Goal: Task Accomplishment & Management: Manage account settings

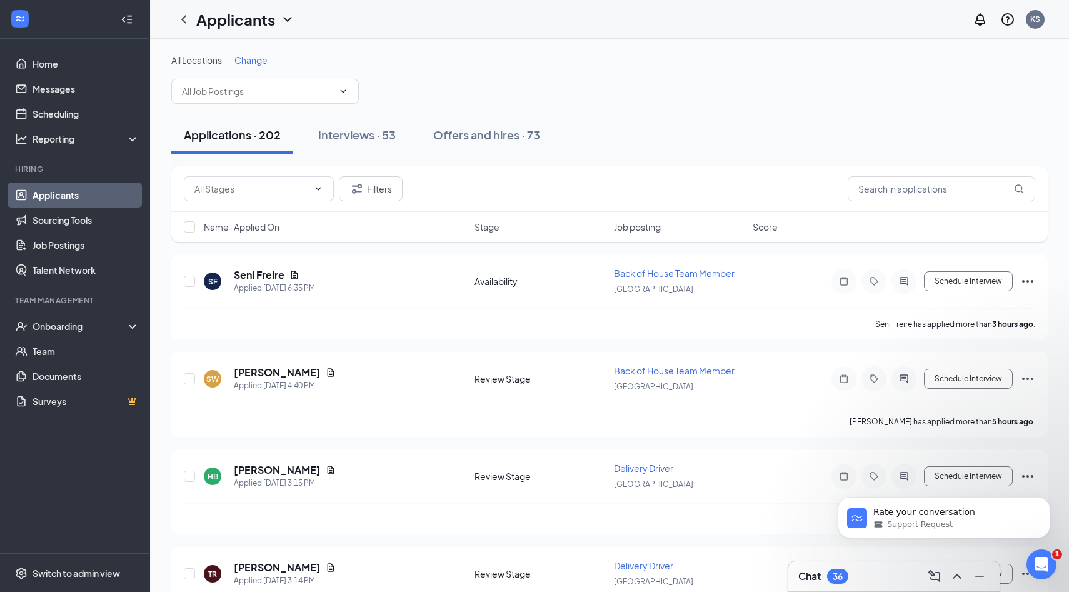
click at [858, 580] on div "Chat 36" at bounding box center [893, 576] width 191 height 20
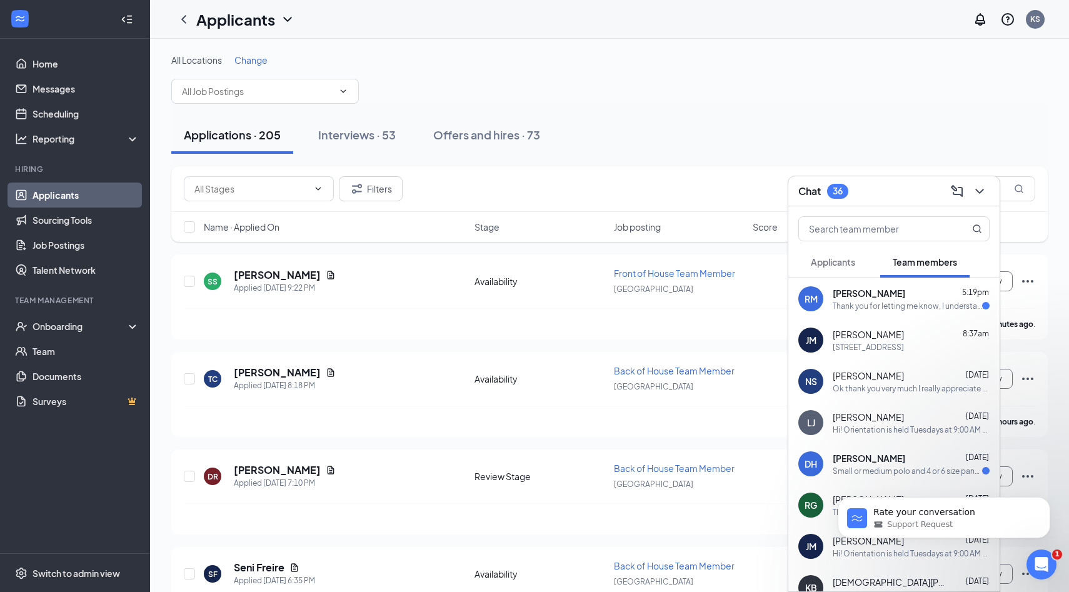
click at [853, 304] on div "Thank you for letting me know, I understand and will use the link for future re…" at bounding box center [907, 306] width 149 height 11
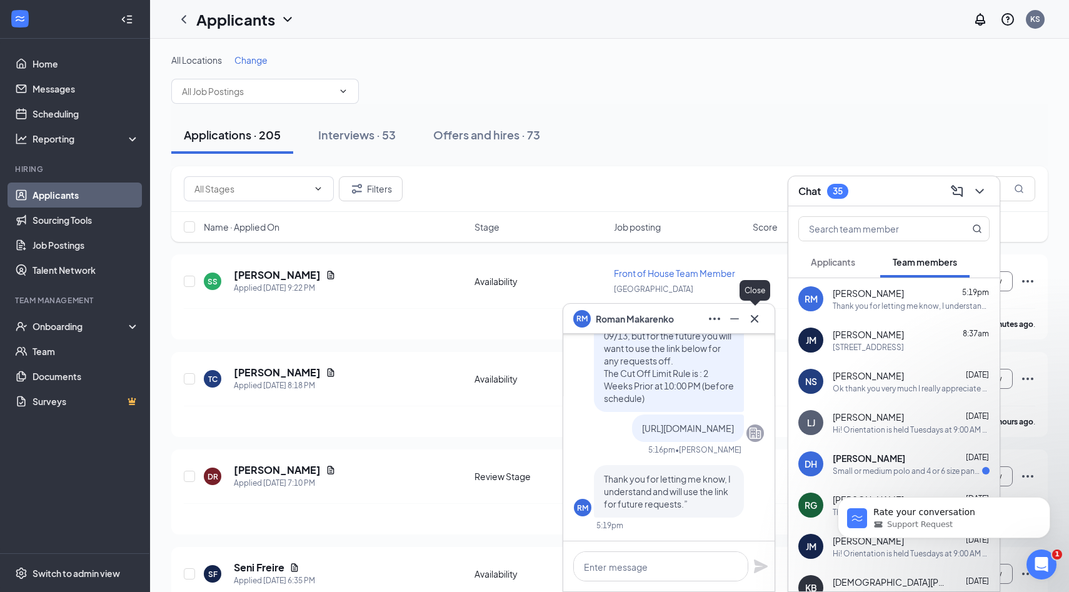
click at [756, 323] on icon "Cross" at bounding box center [754, 318] width 15 height 15
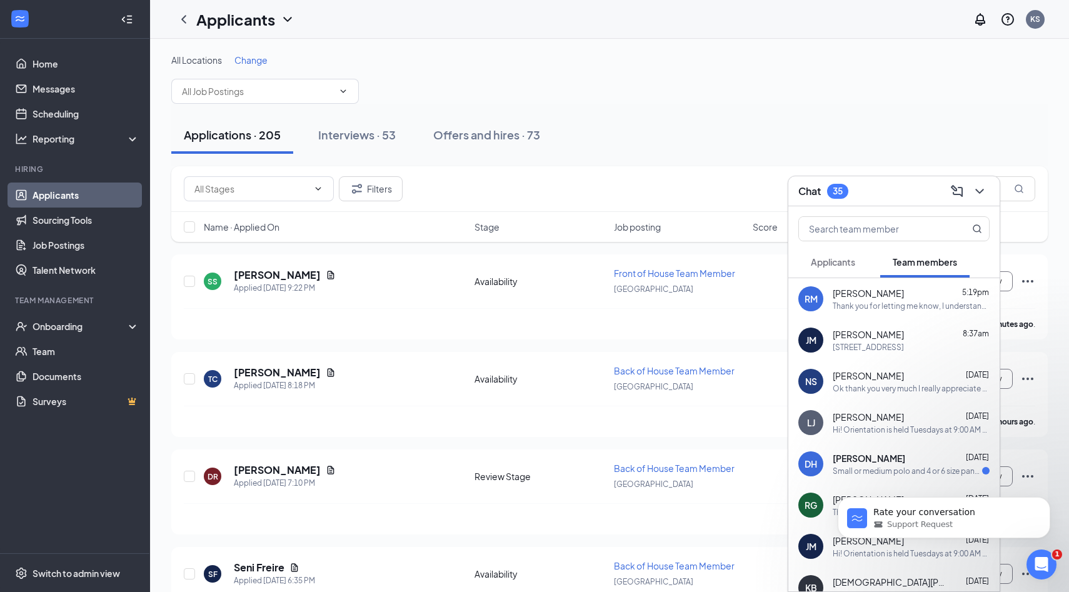
click at [826, 258] on span "Applicants" at bounding box center [833, 261] width 44 height 11
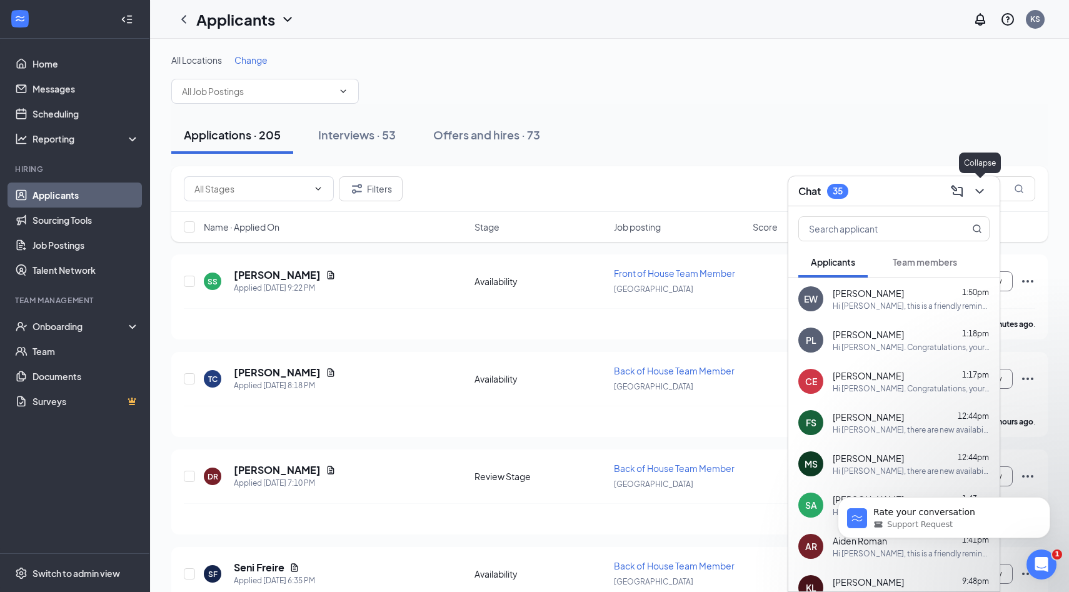
click at [982, 196] on icon "ChevronDown" at bounding box center [979, 191] width 15 height 15
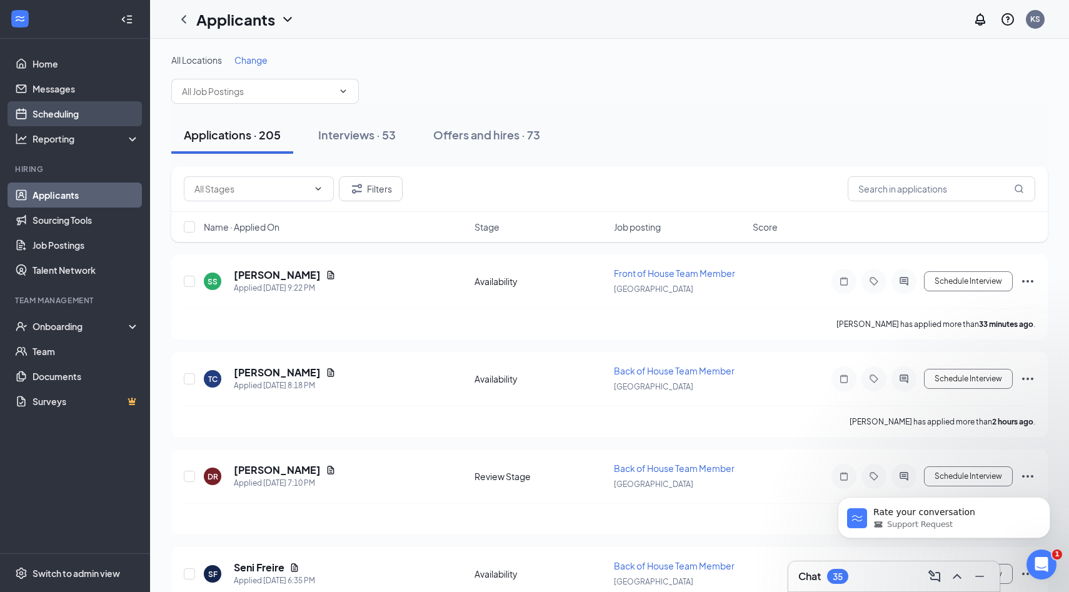
click at [71, 119] on link "Scheduling" at bounding box center [86, 113] width 107 height 25
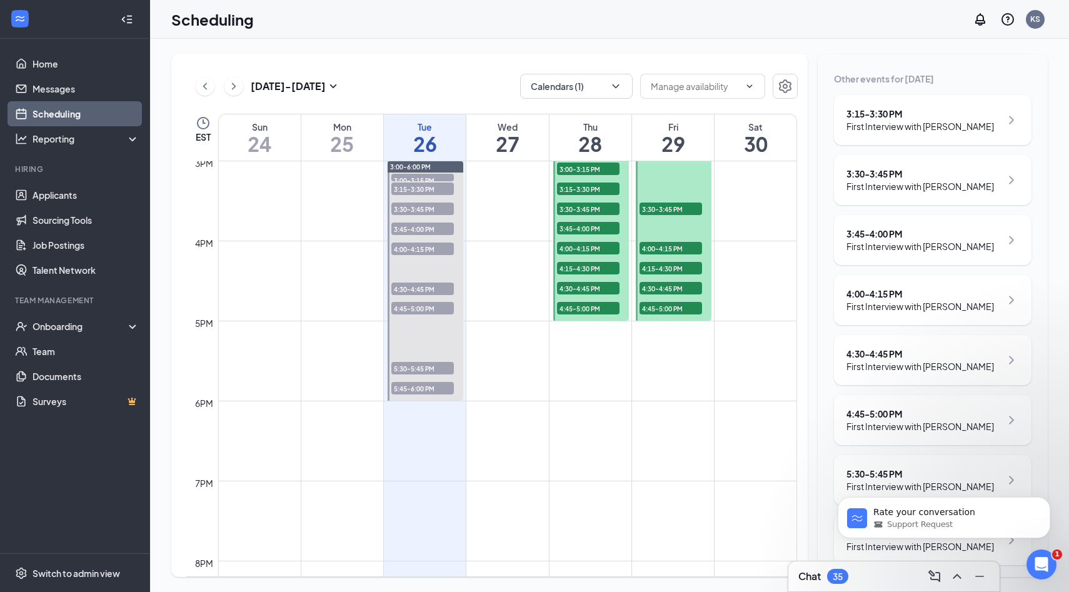
scroll to position [161, 0]
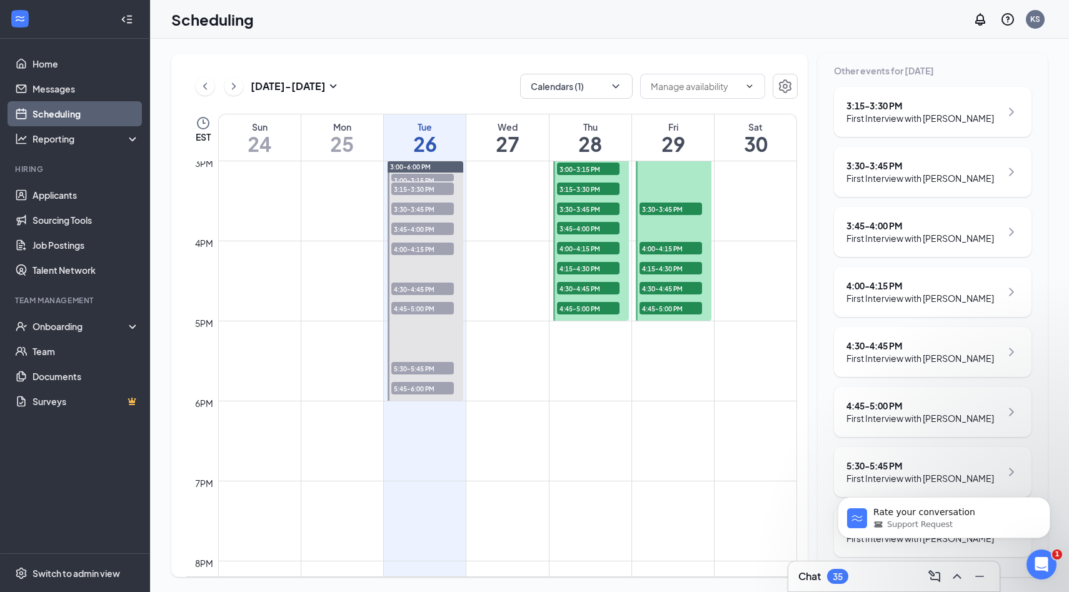
click at [433, 385] on span "5:45-6:00 PM" at bounding box center [422, 388] width 63 height 13
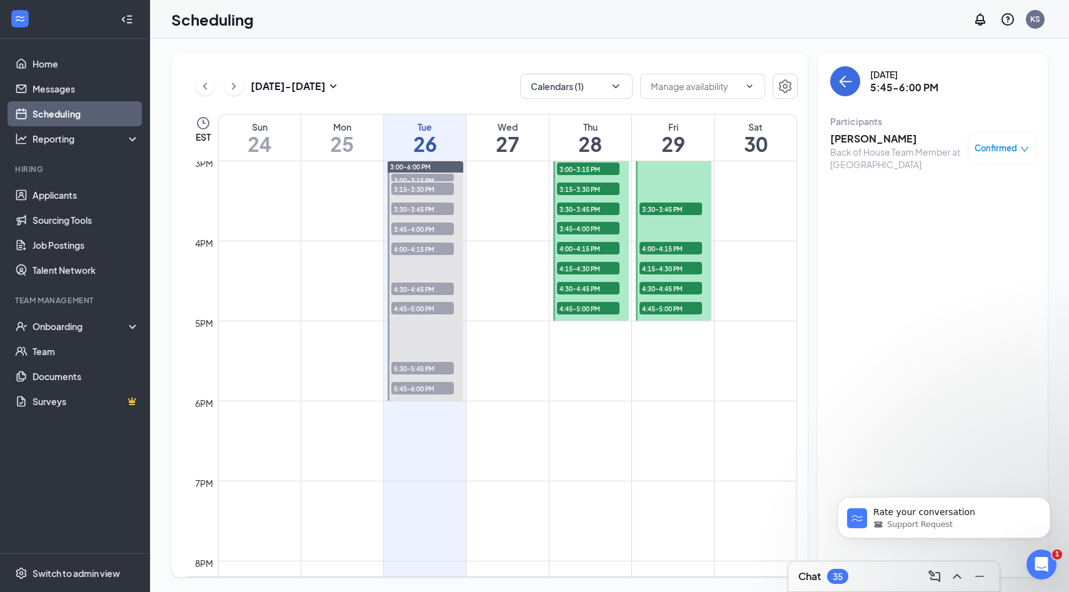
click at [431, 374] on span "5:30-5:45 PM" at bounding box center [422, 368] width 63 height 13
click at [68, 199] on link "Applicants" at bounding box center [86, 195] width 107 height 25
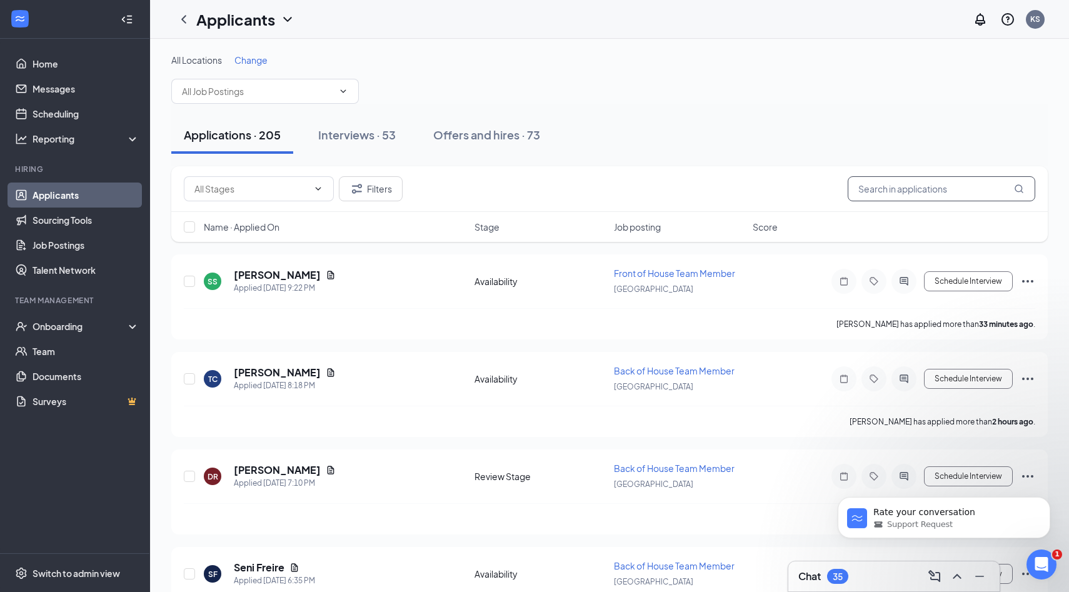
click at [896, 193] on input "text" at bounding box center [942, 188] width 188 height 25
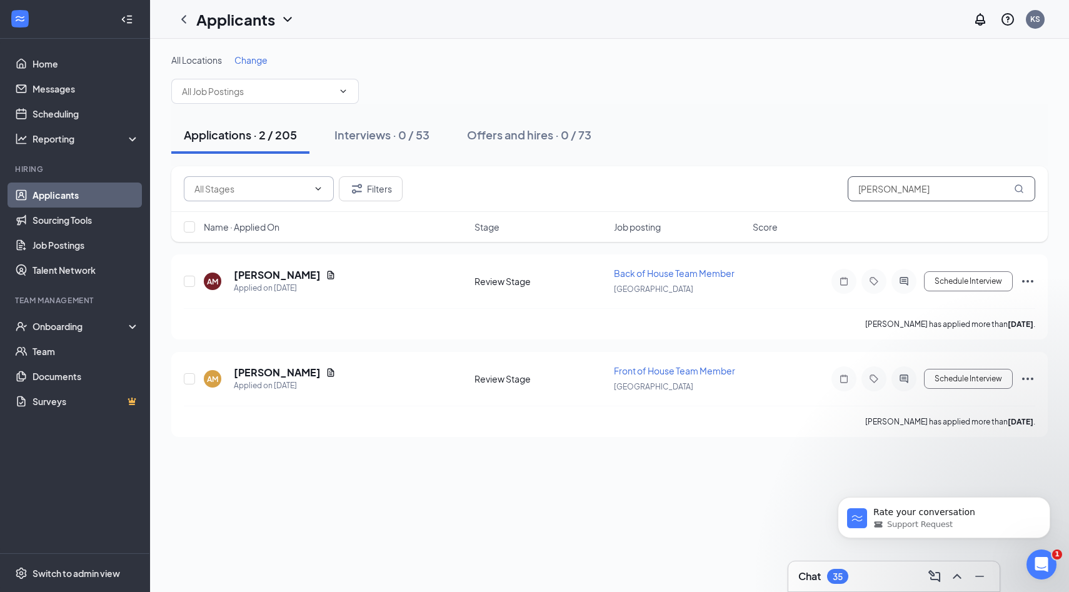
type input "[PERSON_NAME]"
click at [306, 194] on input "text" at bounding box center [251, 189] width 114 height 14
click at [357, 178] on button "Filters" at bounding box center [371, 188] width 64 height 25
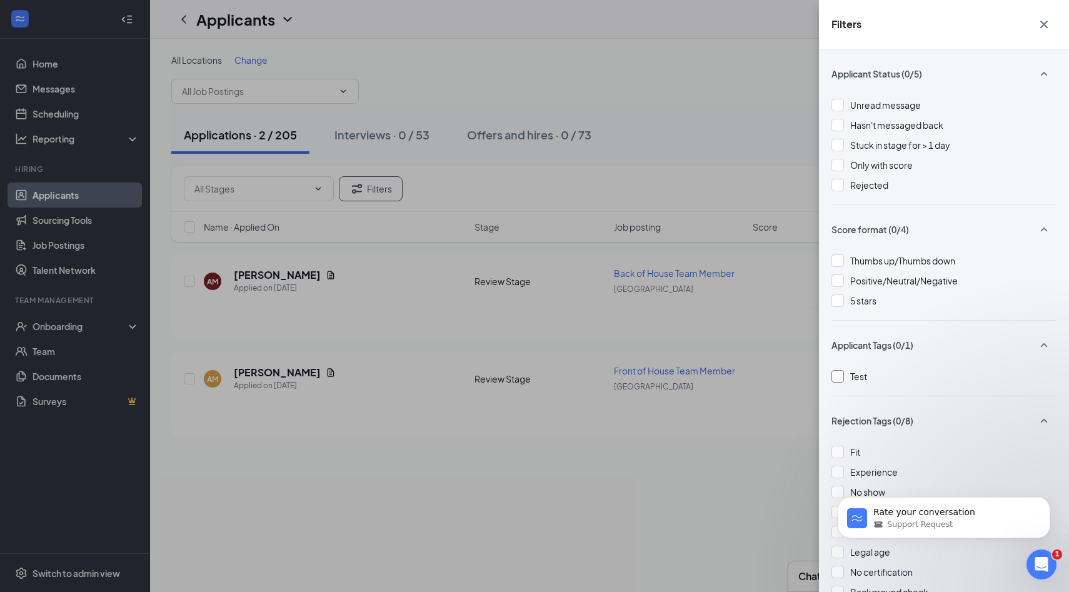
scroll to position [22, 0]
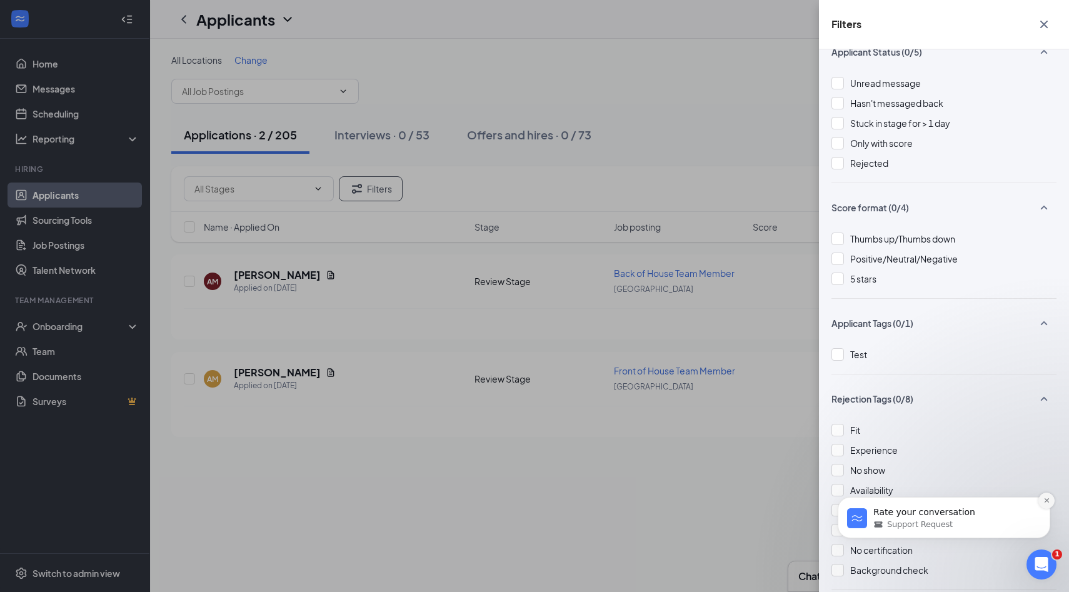
click at [1048, 504] on button "Dismiss notification" at bounding box center [1046, 501] width 16 height 16
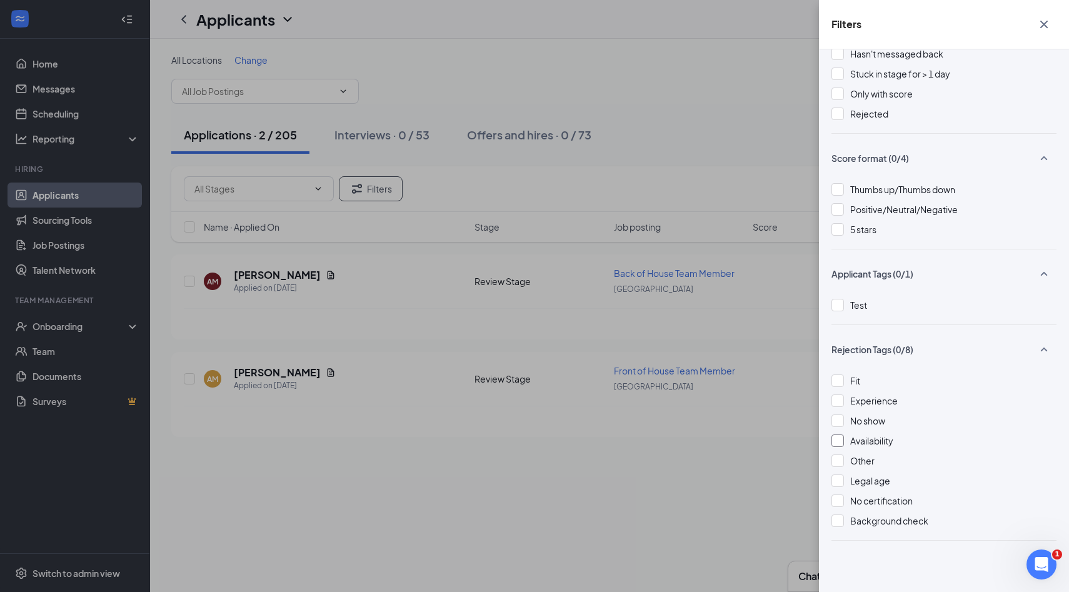
scroll to position [0, 0]
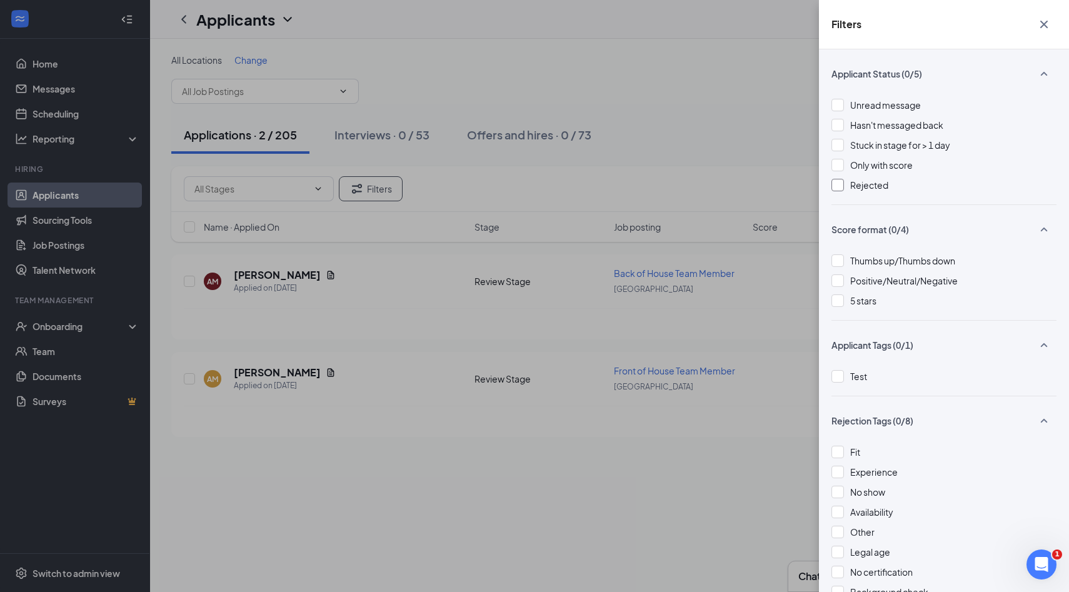
click at [869, 189] on span "Rejected" at bounding box center [869, 184] width 38 height 11
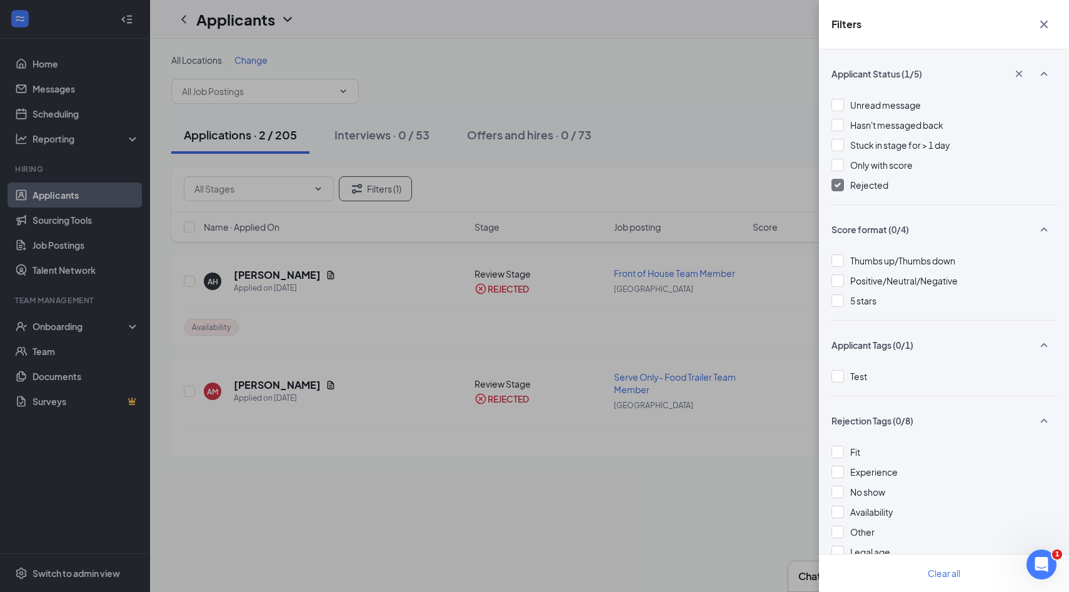
click at [666, 119] on div "Filters Applicant Status (1/5) Unread message Hasn't messaged back Stuck in sta…" at bounding box center [534, 296] width 1069 height 592
click at [1048, 18] on icon "Cross" at bounding box center [1043, 24] width 15 height 15
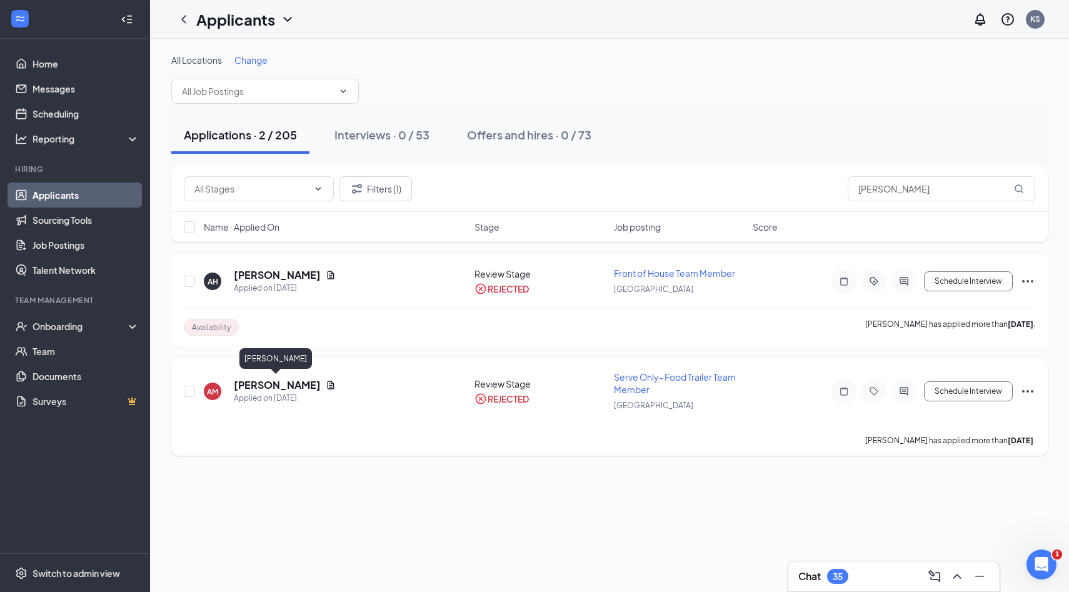
click at [298, 386] on h5 "[PERSON_NAME]" at bounding box center [277, 385] width 87 height 14
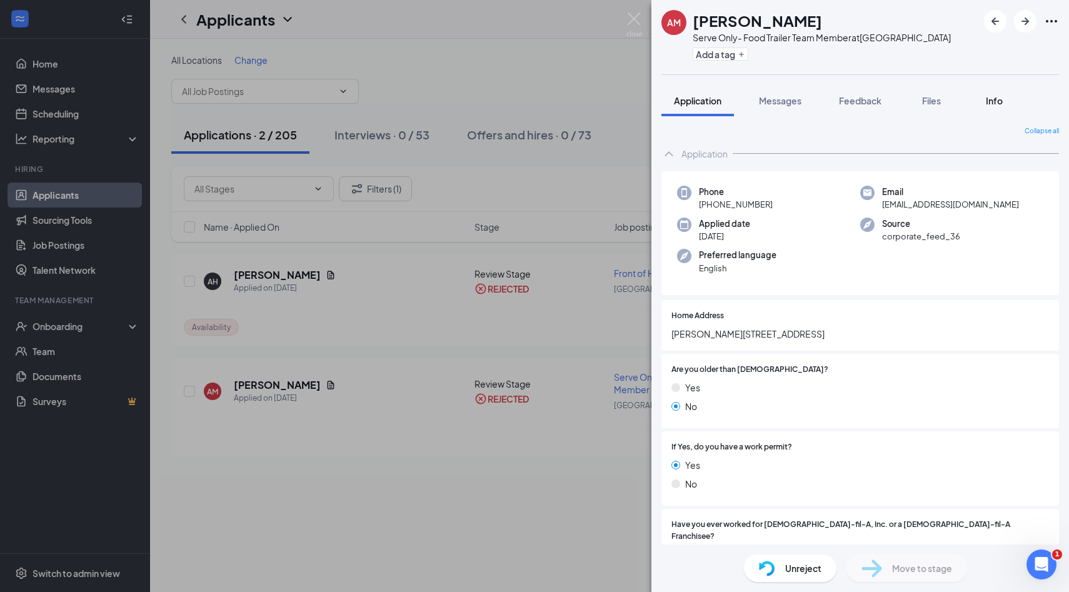
click at [990, 97] on span "Info" at bounding box center [994, 100] width 17 height 11
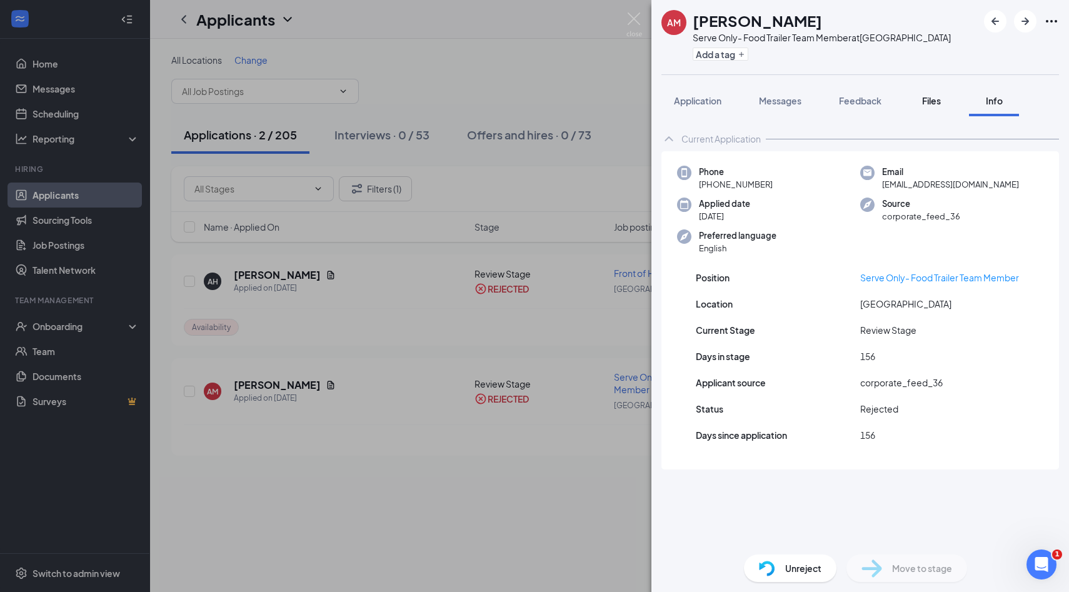
click at [935, 101] on span "Files" at bounding box center [931, 100] width 19 height 11
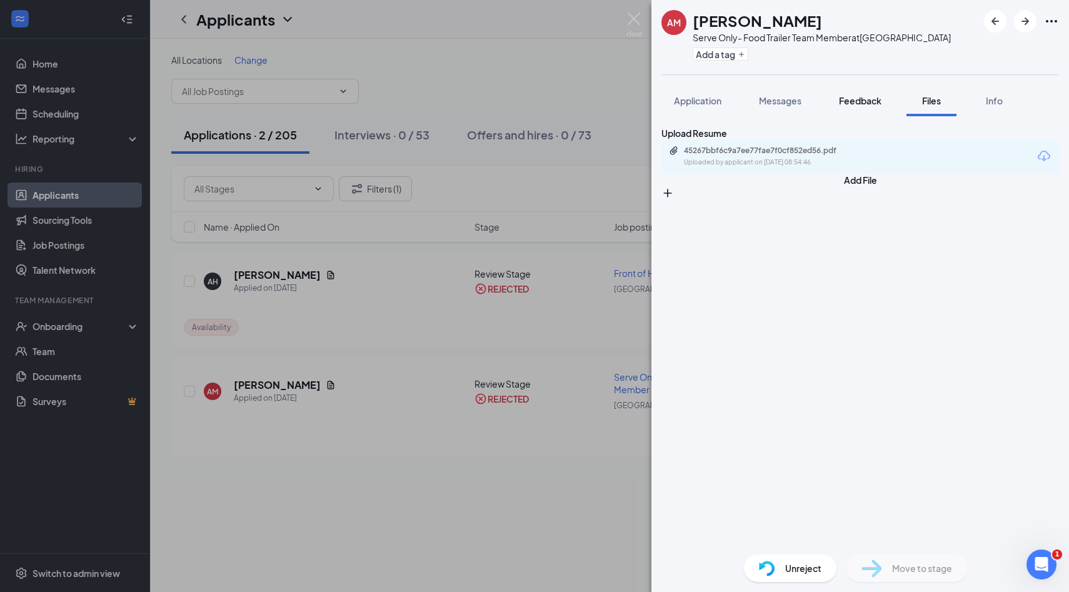
click at [876, 106] on div "Feedback" at bounding box center [860, 100] width 43 height 13
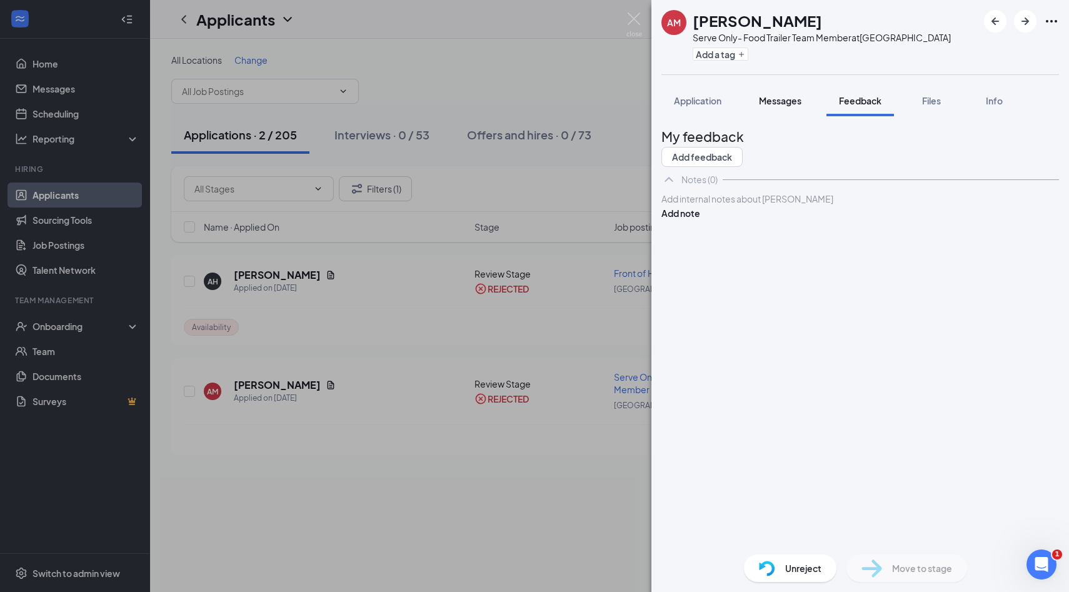
click at [776, 106] on span "Messages" at bounding box center [780, 100] width 43 height 11
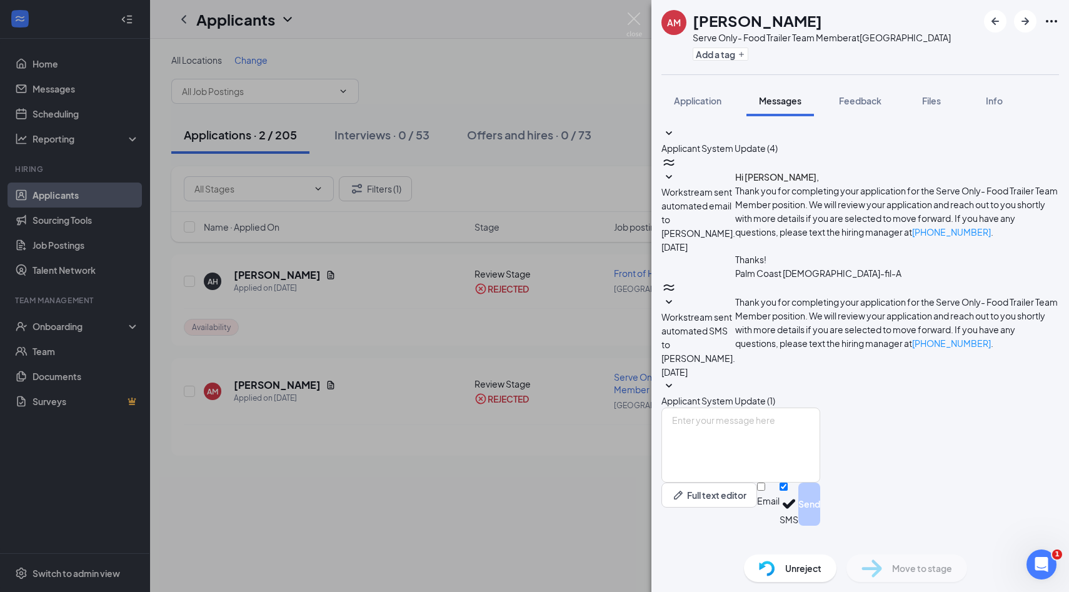
click at [735, 311] on span "Workstream sent automated SMS to [PERSON_NAME]." at bounding box center [698, 337] width 74 height 53
click at [635, 22] on img at bounding box center [634, 25] width 16 height 24
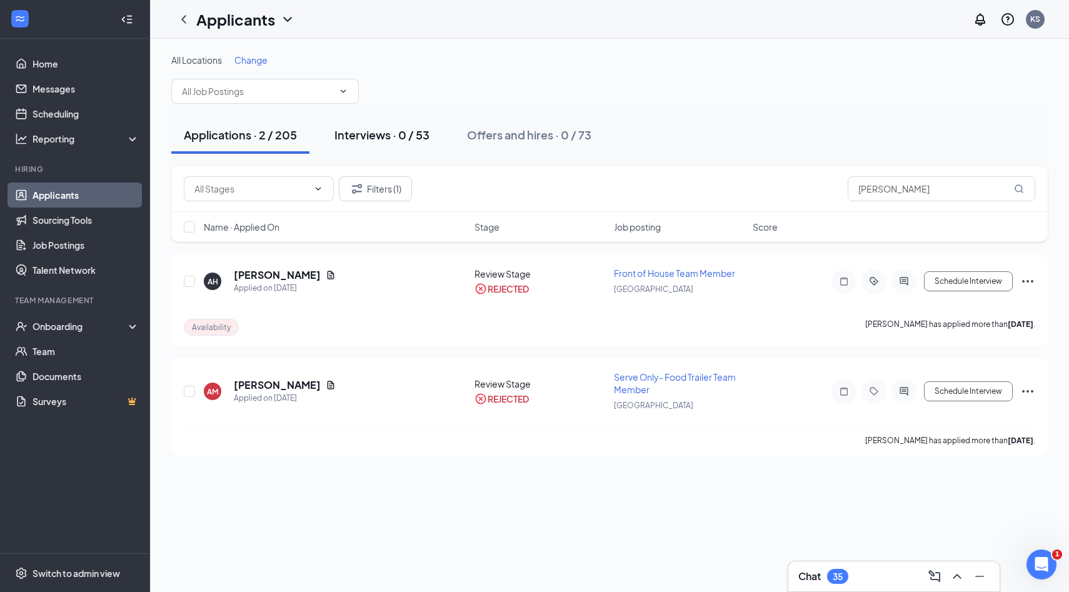
click at [398, 146] on button "Interviews · 0 / 53" at bounding box center [382, 135] width 120 height 38
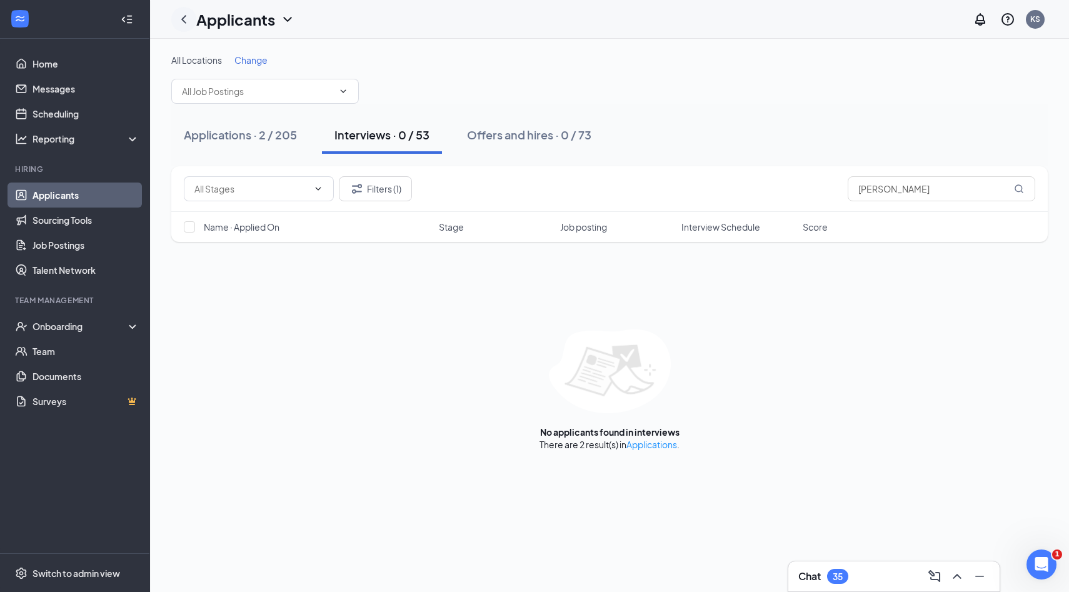
click at [182, 12] on icon "ChevronLeft" at bounding box center [183, 19] width 15 height 15
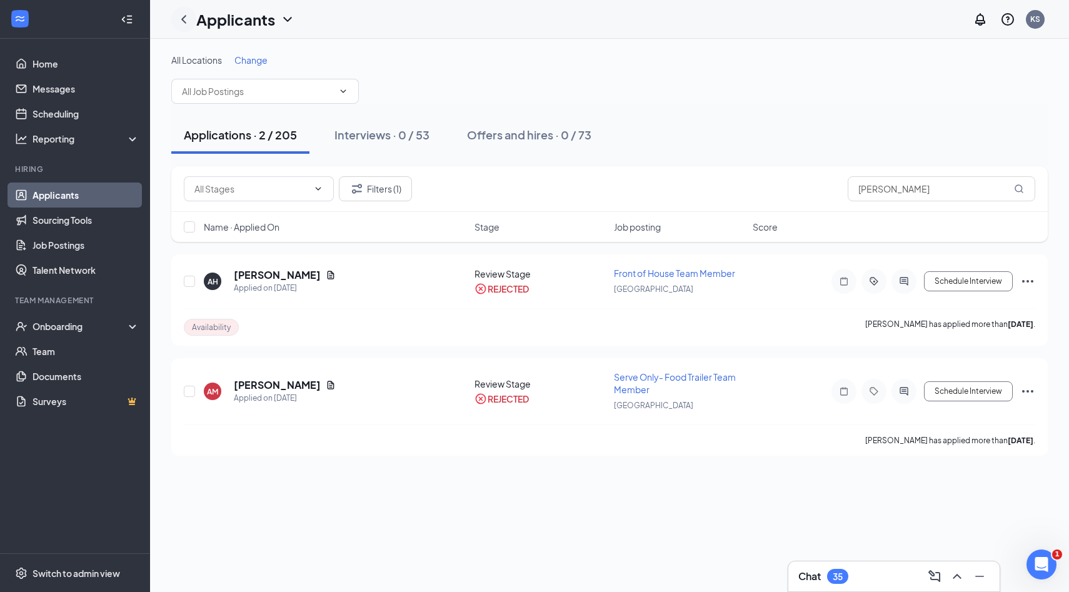
click at [183, 14] on icon "ChevronLeft" at bounding box center [183, 19] width 15 height 15
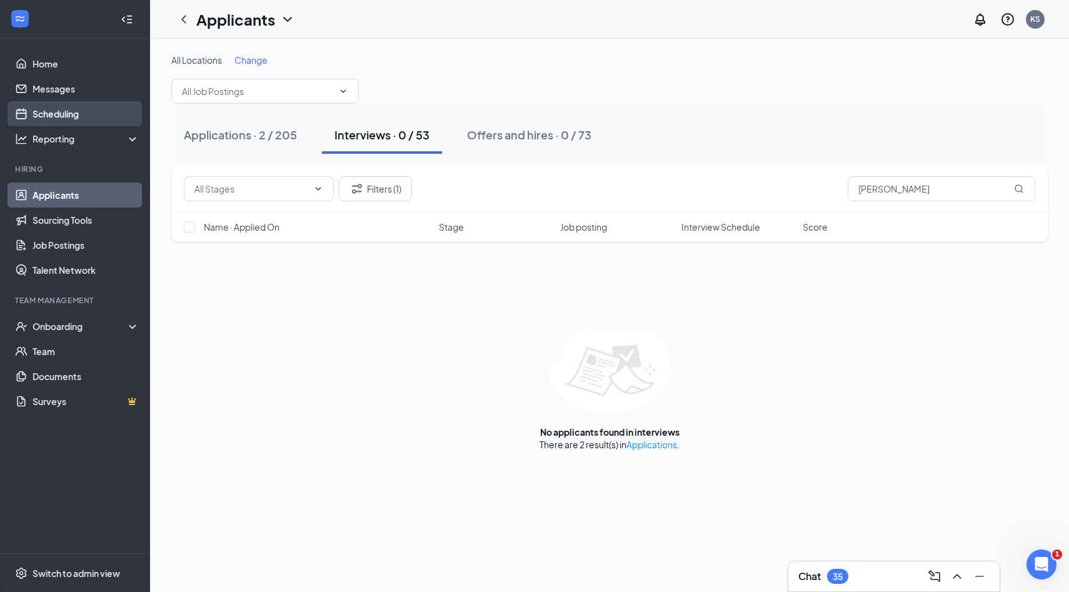
click at [68, 109] on link "Scheduling" at bounding box center [86, 113] width 107 height 25
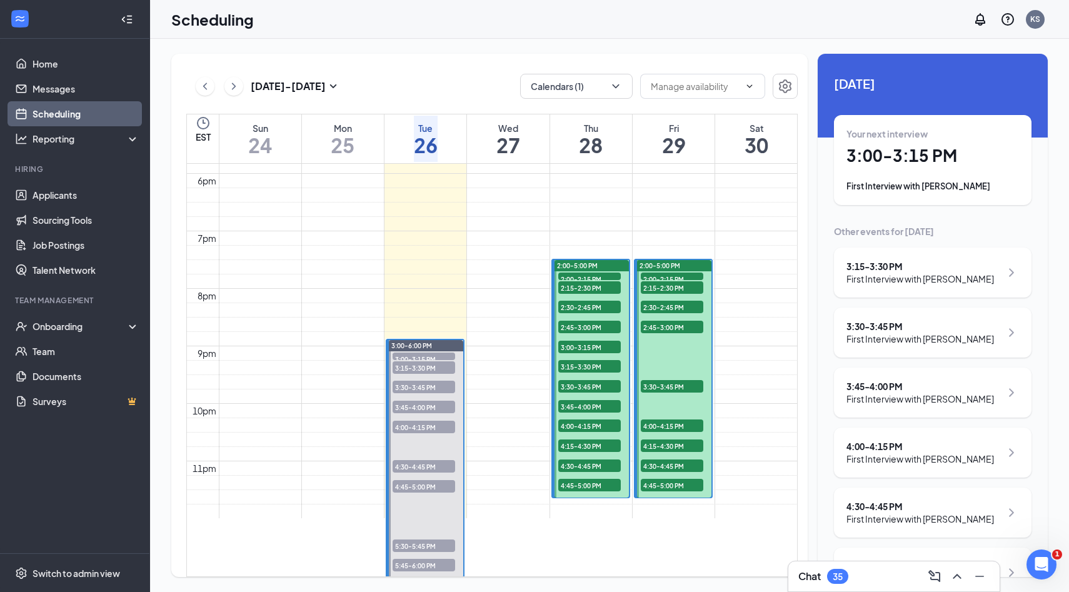
scroll to position [1028, 0]
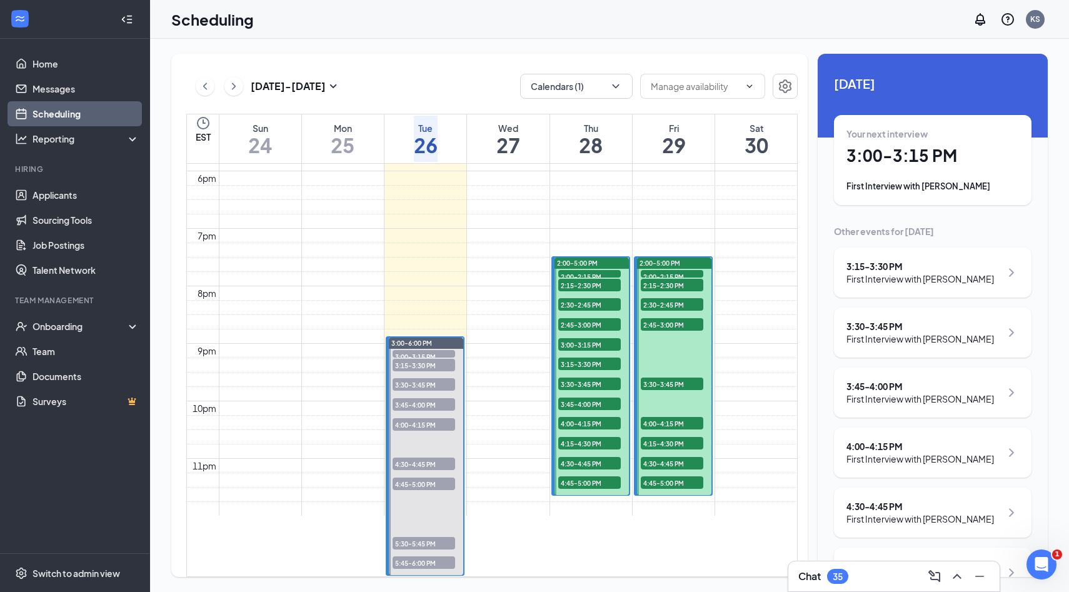
click at [435, 350] on span "3:00-3:15 PM" at bounding box center [424, 356] width 63 height 13
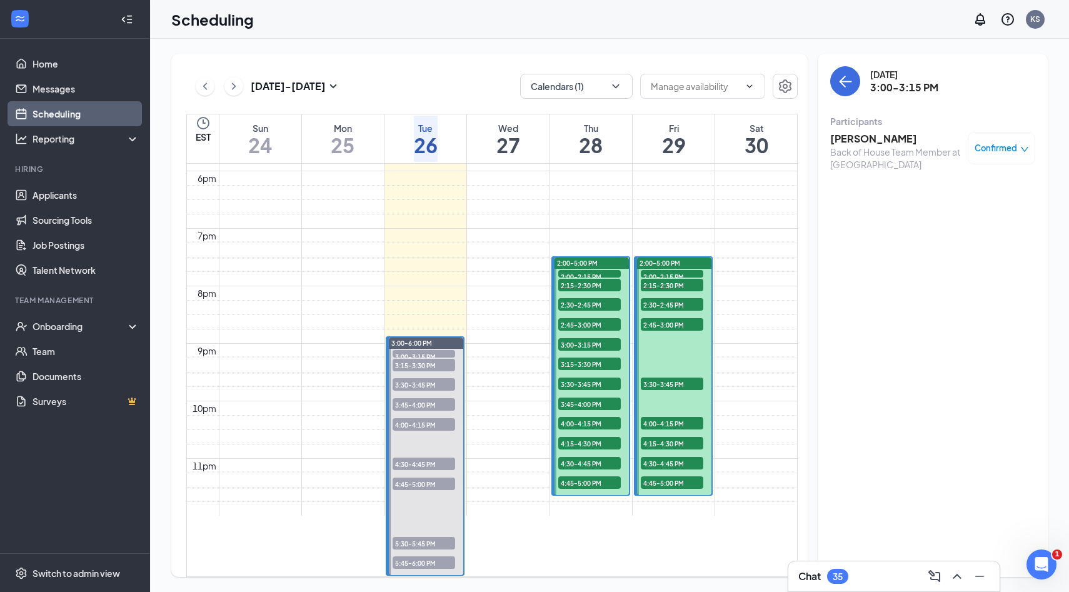
click at [434, 359] on span "3:15-3:30 PM" at bounding box center [424, 365] width 63 height 13
click at [429, 381] on span "3:30-3:45 PM" at bounding box center [424, 384] width 63 height 13
click at [428, 398] on span "3:45-4:00 PM" at bounding box center [424, 404] width 63 height 13
click at [427, 421] on span "4:00-4:15 PM" at bounding box center [424, 424] width 63 height 13
click at [424, 463] on span "4:30-4:45 PM" at bounding box center [424, 464] width 63 height 13
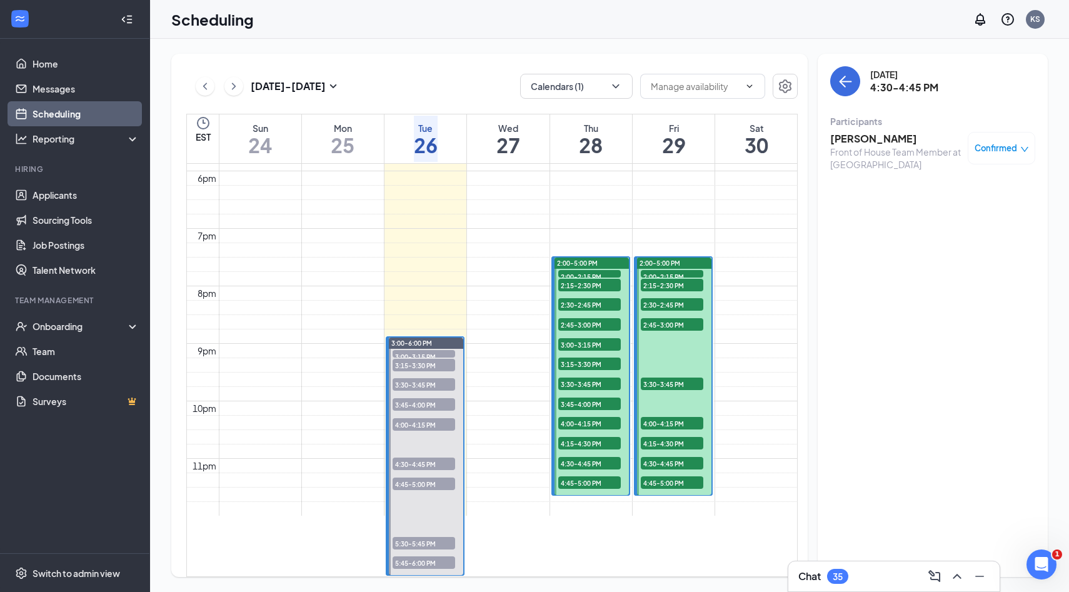
click at [424, 478] on span "4:45-5:00 PM" at bounding box center [424, 484] width 63 height 13
click at [423, 537] on span "5:30-5:45 PM" at bounding box center [424, 543] width 63 height 13
click at [424, 556] on span "5:45-6:00 PM" at bounding box center [424, 562] width 63 height 13
click at [48, 61] on link "Home" at bounding box center [86, 63] width 107 height 25
